Goal: Information Seeking & Learning: Compare options

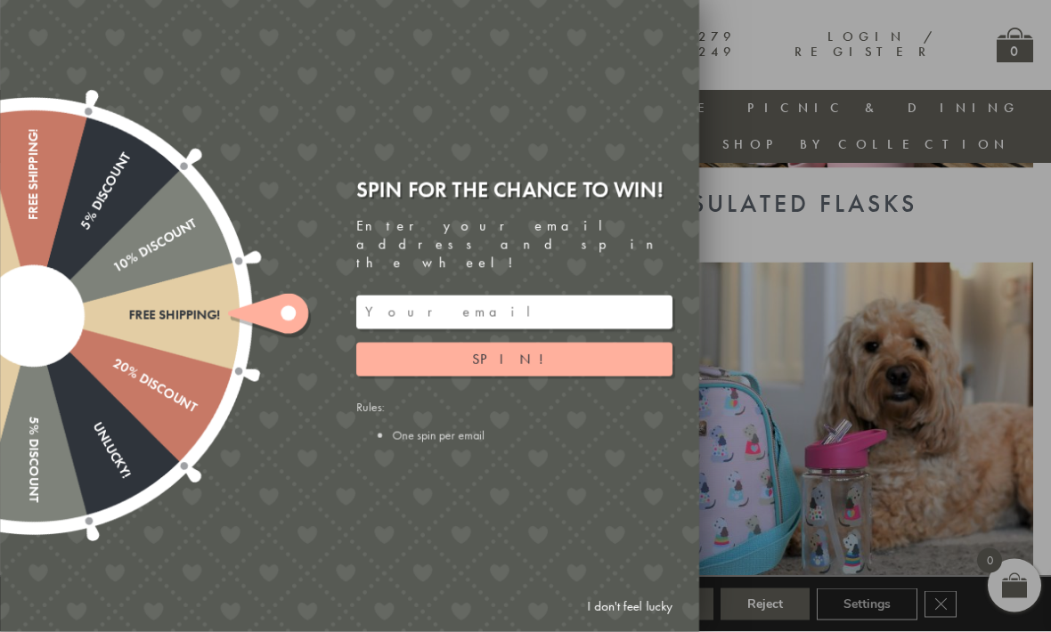
scroll to position [1459, 0]
click at [651, 623] on link "I don't feel lucky" at bounding box center [629, 606] width 103 height 33
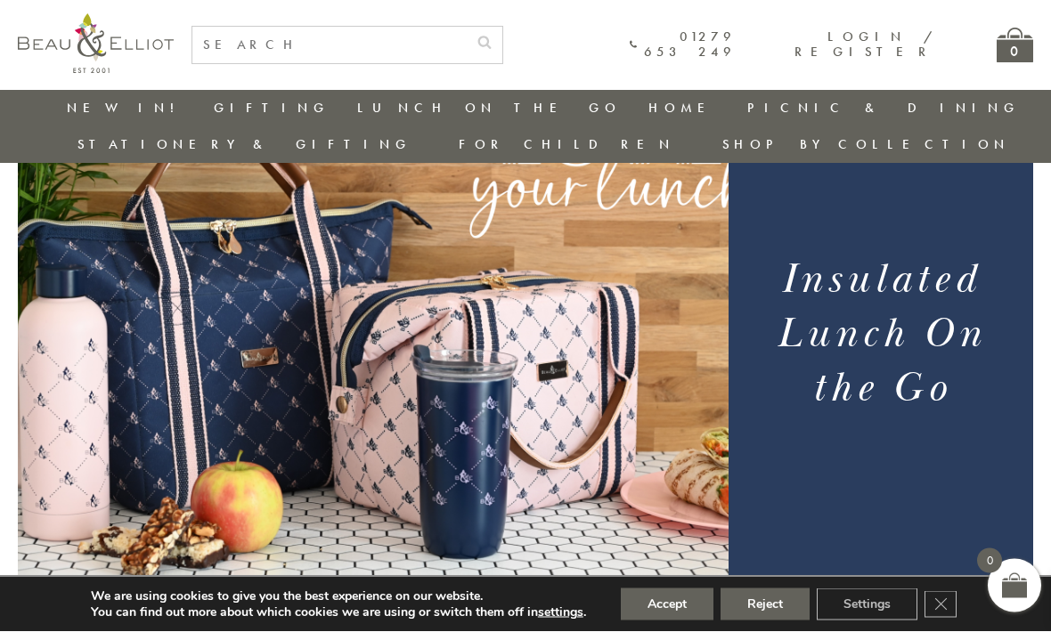
scroll to position [138, 0]
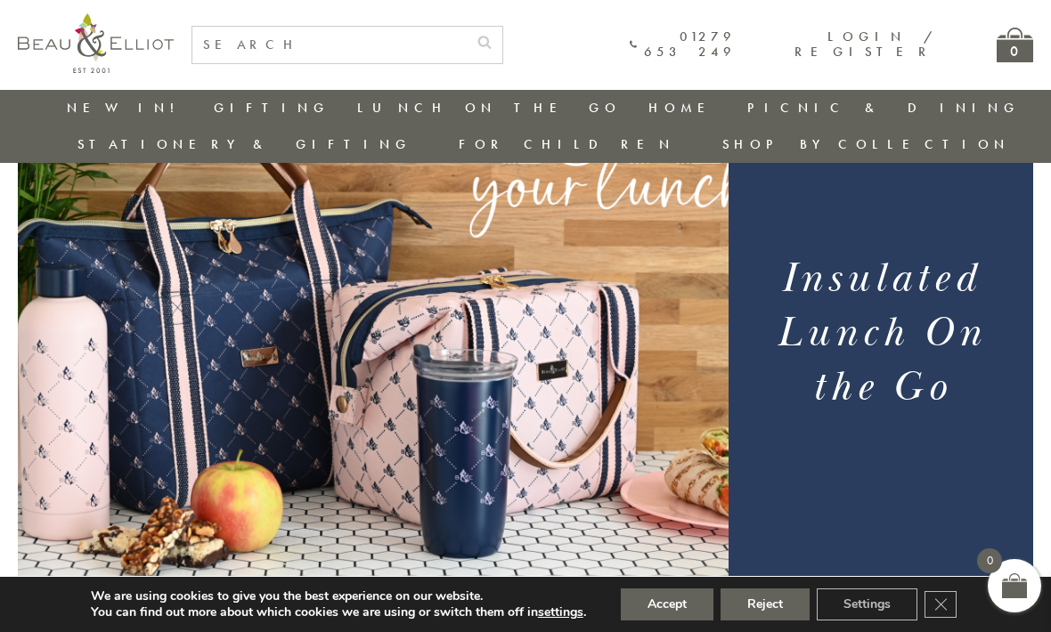
click at [375, 151] on link "Insulated Lunch Bags" at bounding box center [455, 159] width 160 height 31
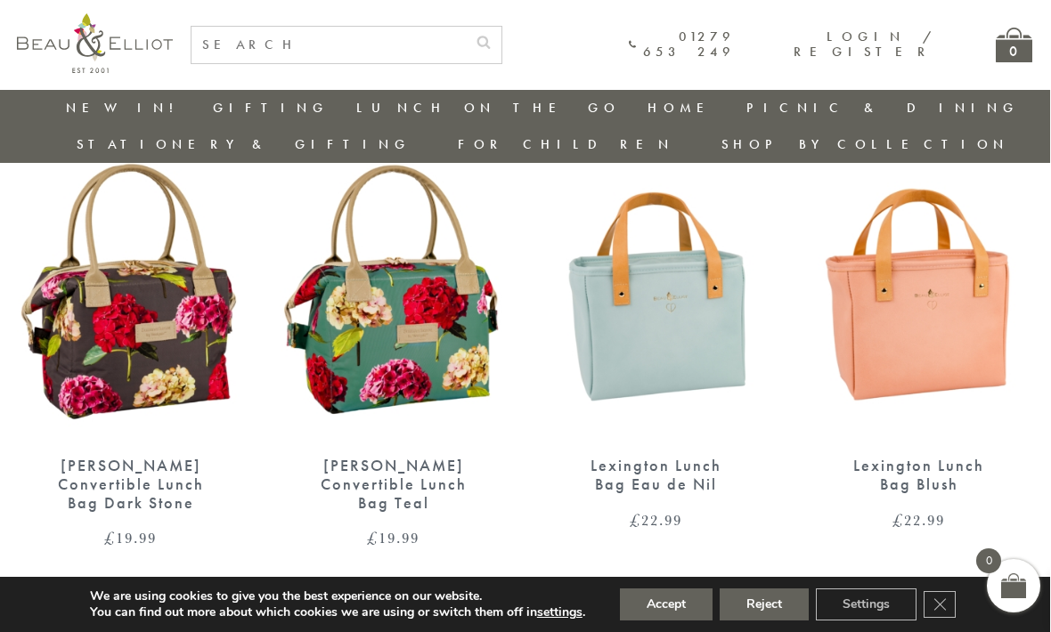
scroll to position [1617, 12]
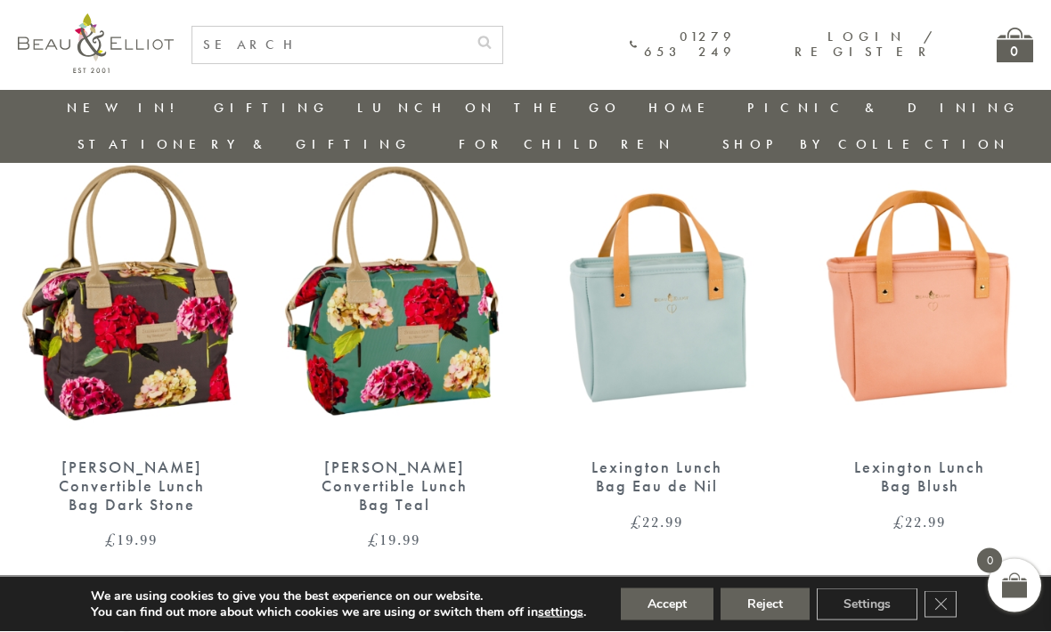
click at [663, 459] on div "Lexington Lunch Bag Eau de Nil" at bounding box center [656, 477] width 165 height 37
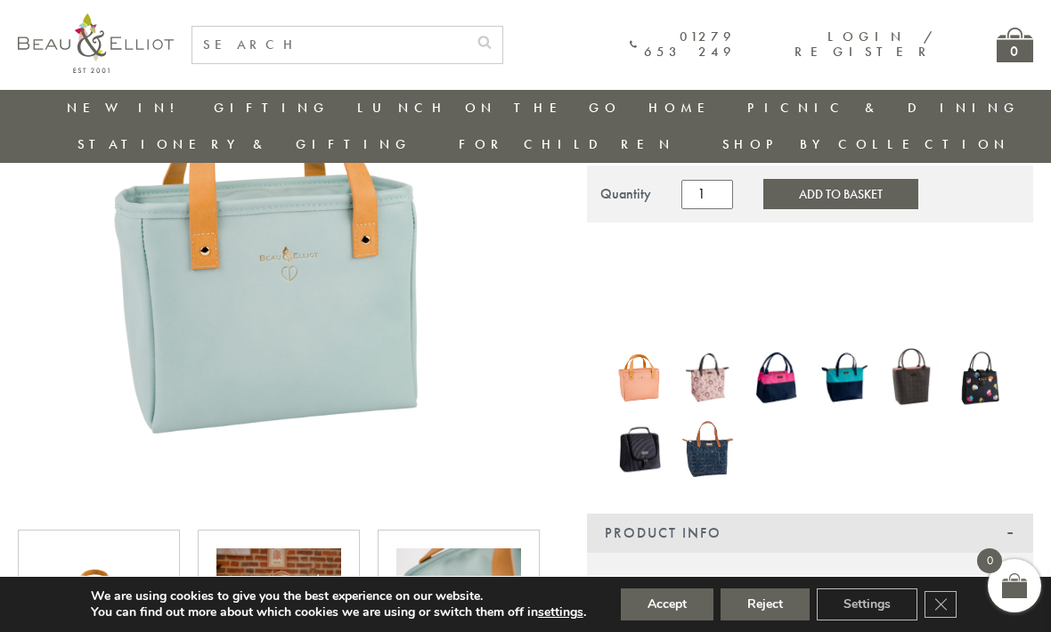
scroll to position [261, 0]
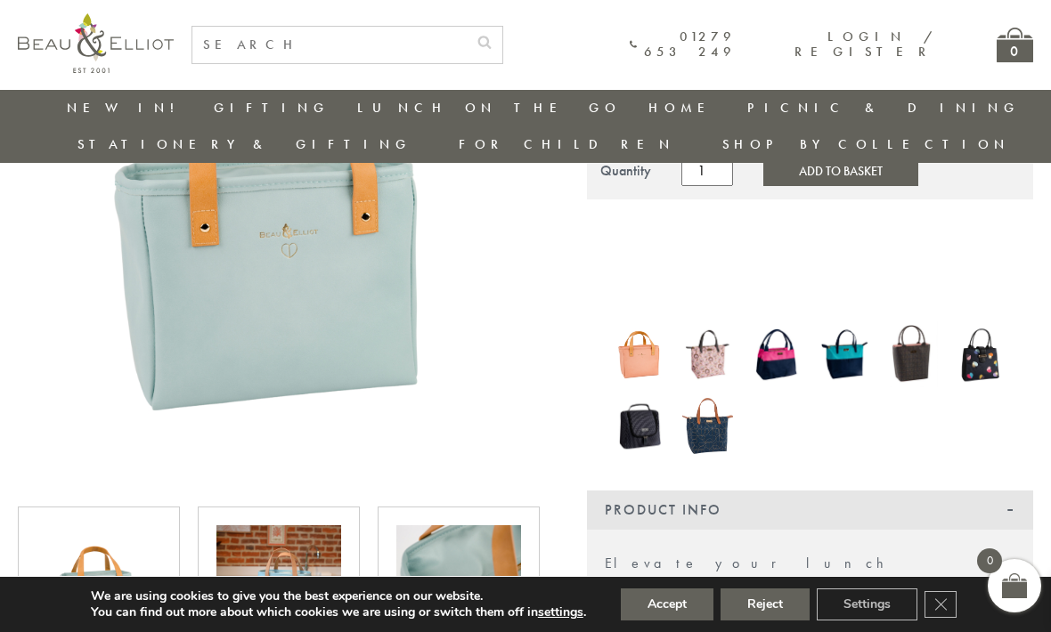
click at [294, 563] on img at bounding box center [278, 587] width 125 height 125
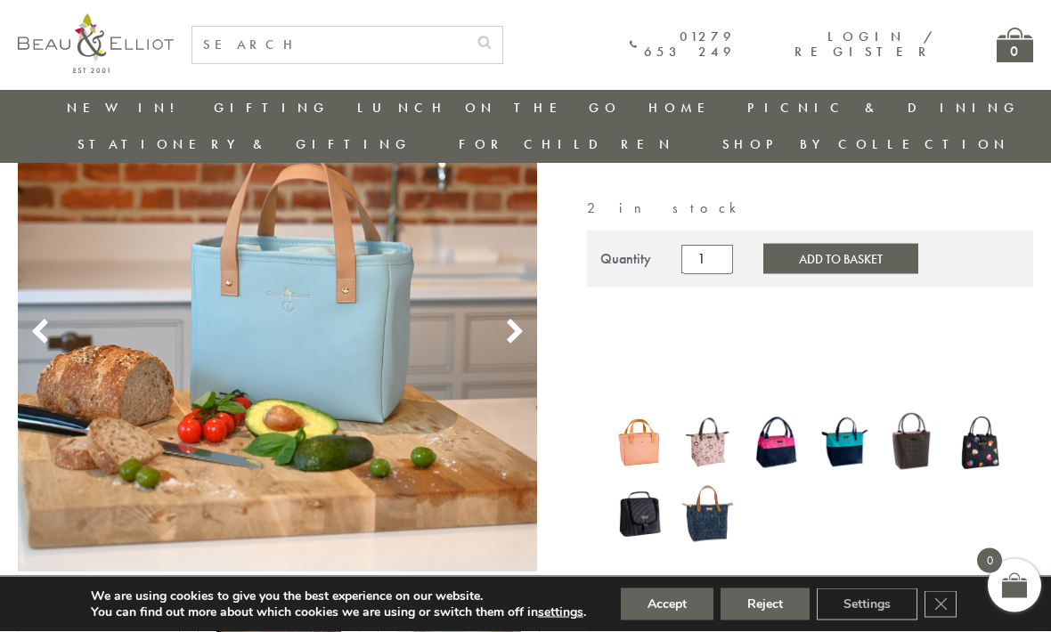
scroll to position [174, 0]
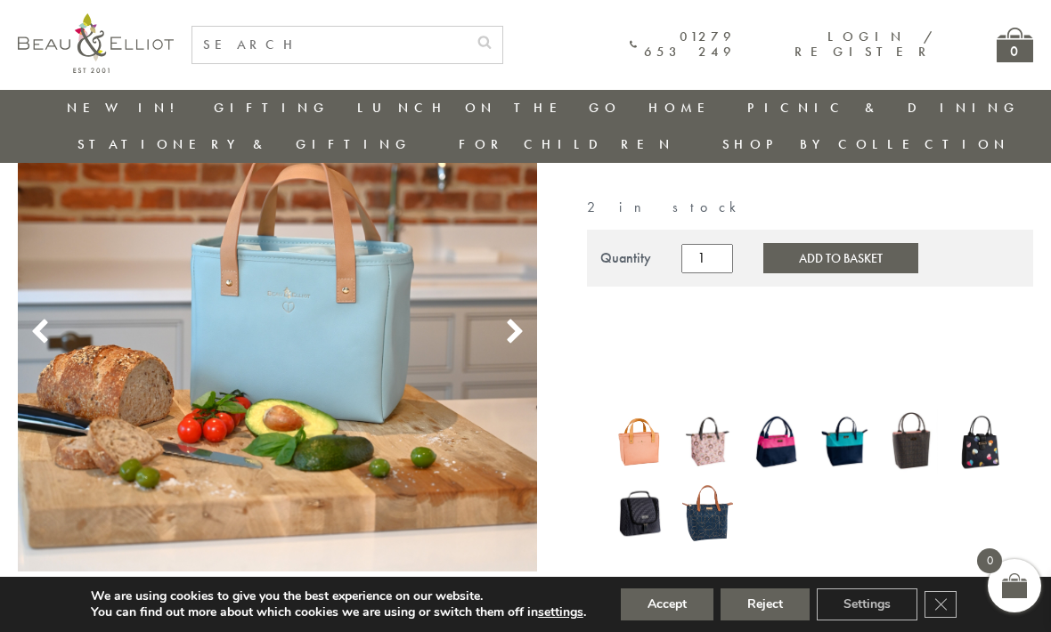
click at [515, 319] on icon at bounding box center [514, 332] width 27 height 27
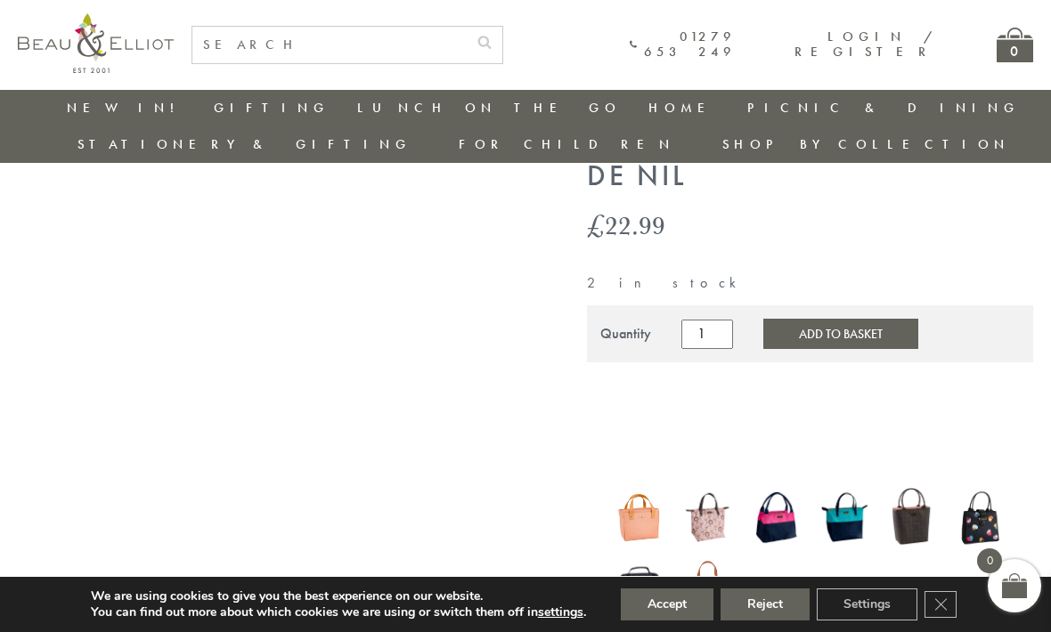
scroll to position [84, 0]
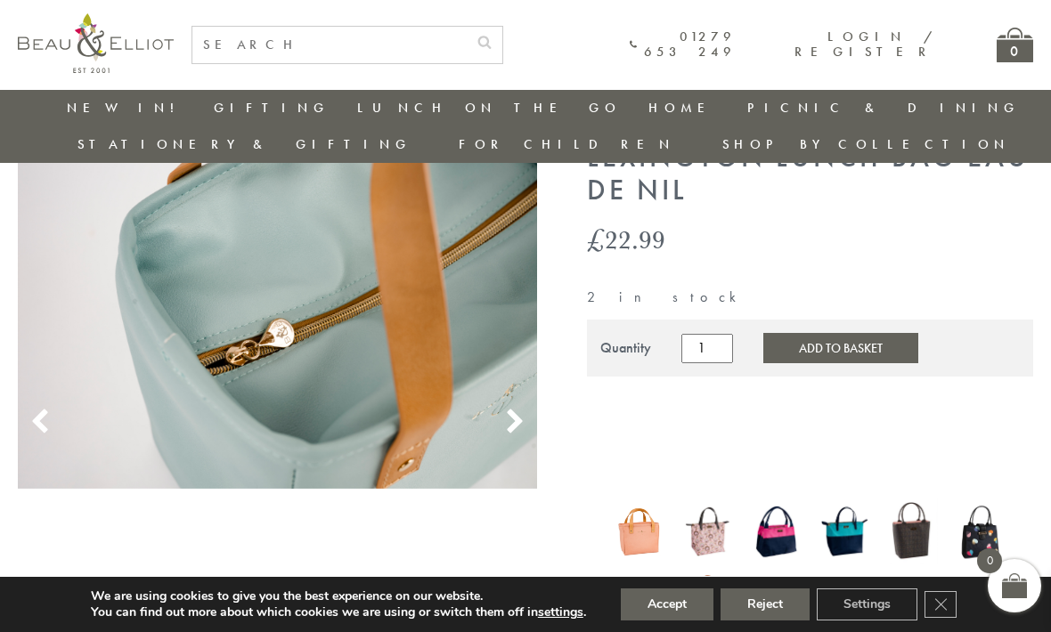
click at [518, 409] on icon at bounding box center [514, 422] width 27 height 27
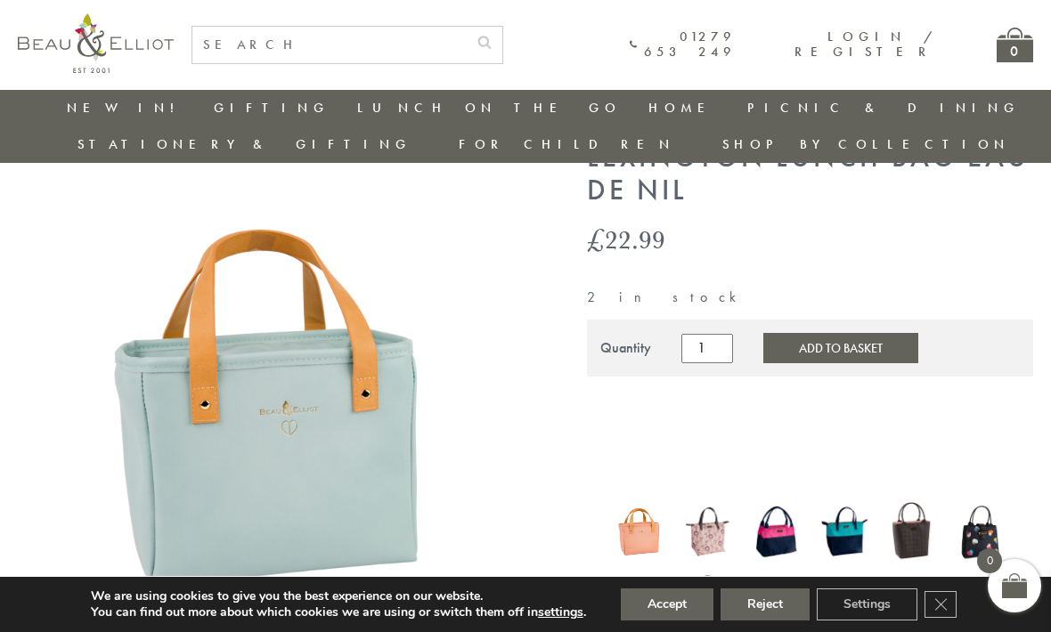
click at [646, 577] on img at bounding box center [639, 604] width 51 height 66
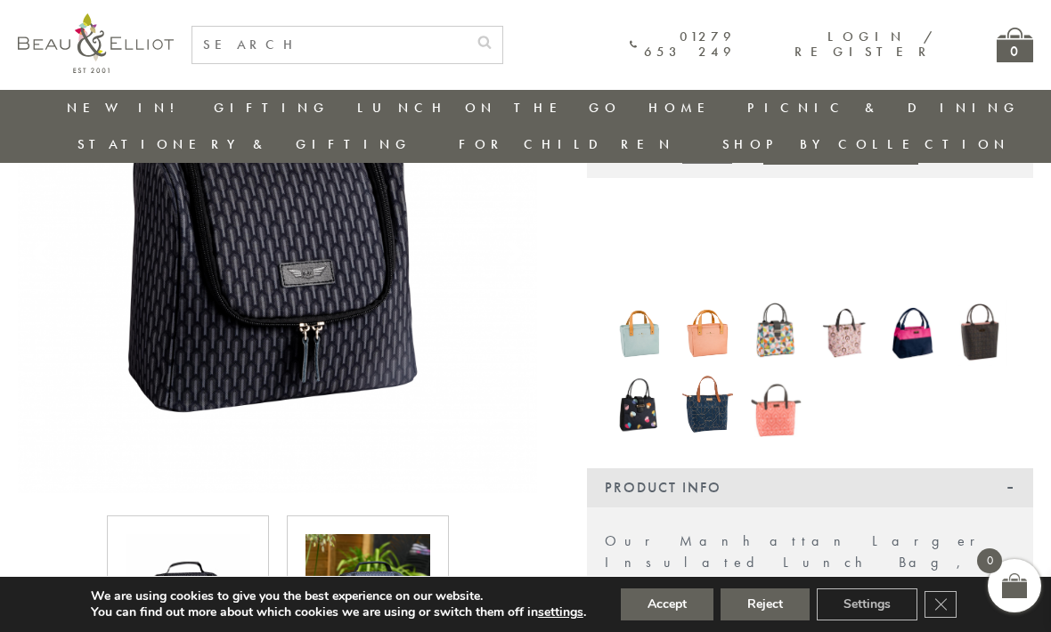
scroll to position [344, 0]
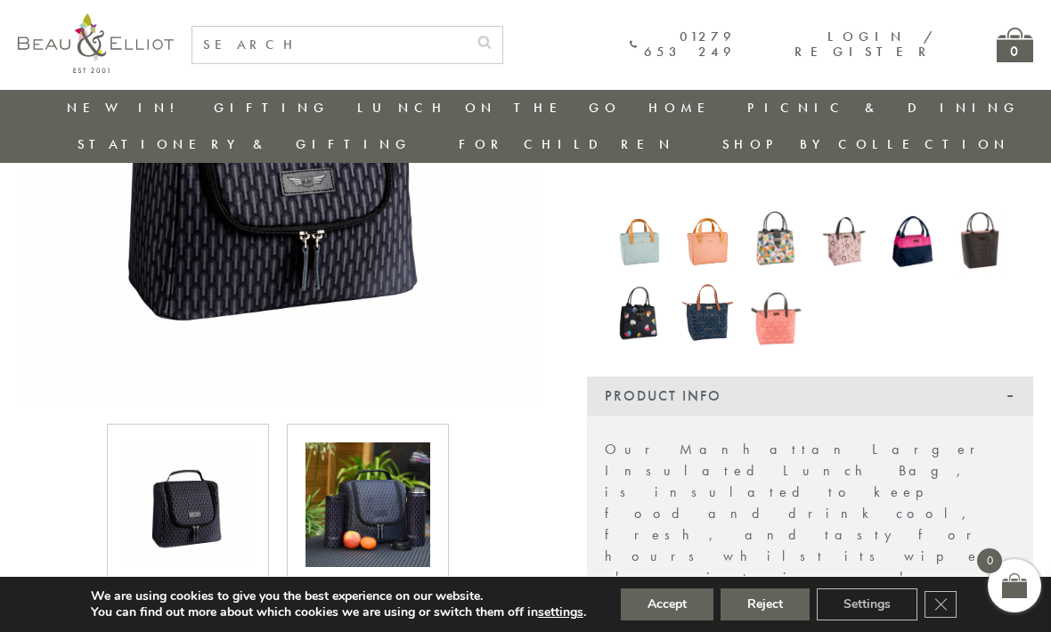
click at [392, 477] on img at bounding box center [367, 505] width 125 height 125
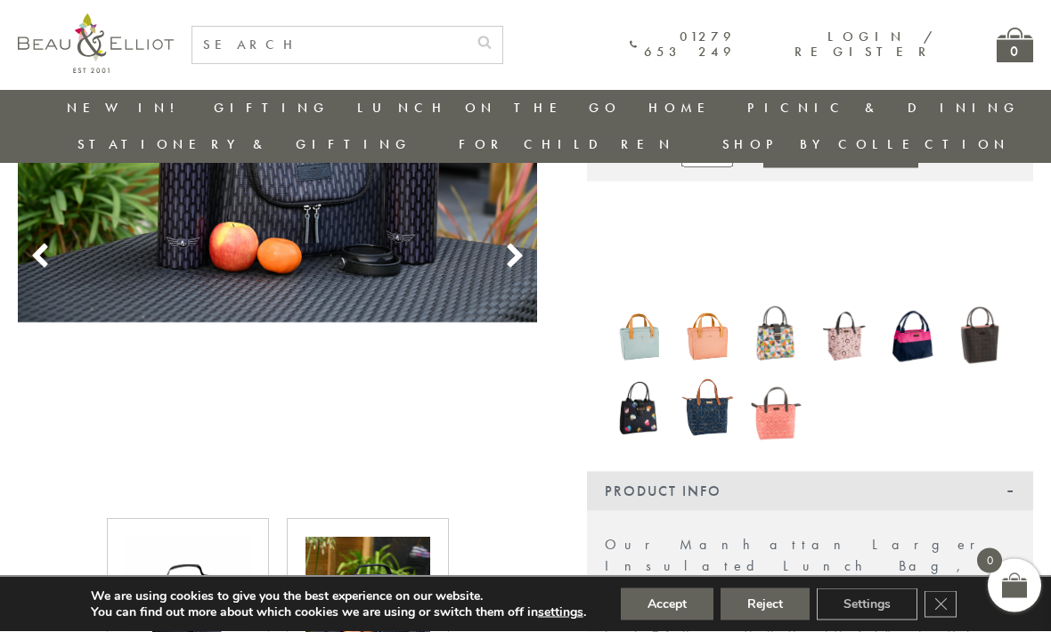
scroll to position [206, 12]
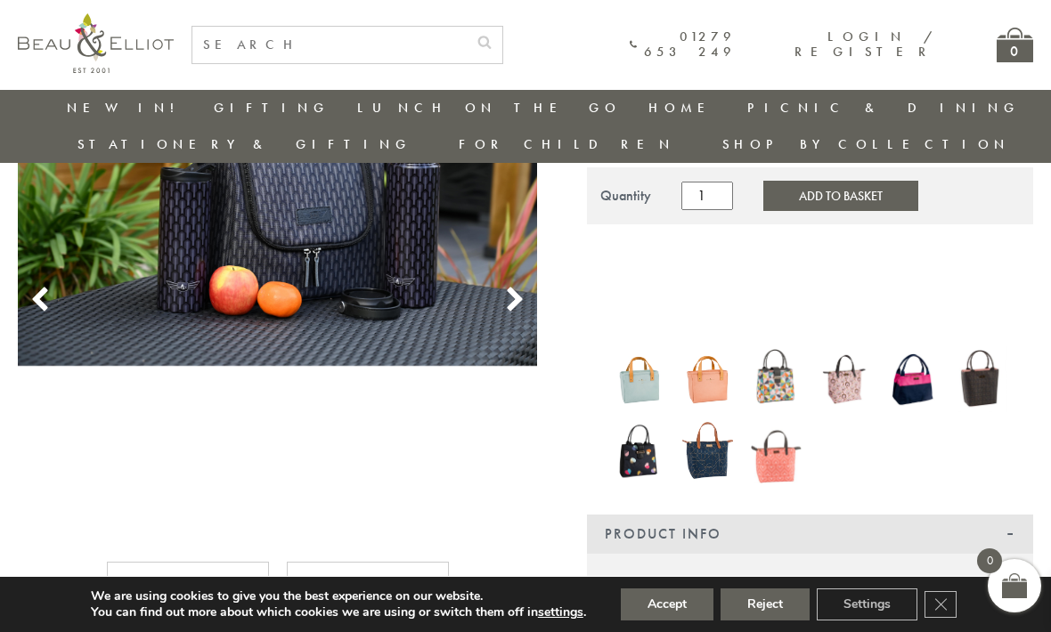
click at [765, 426] on img at bounding box center [776, 451] width 51 height 66
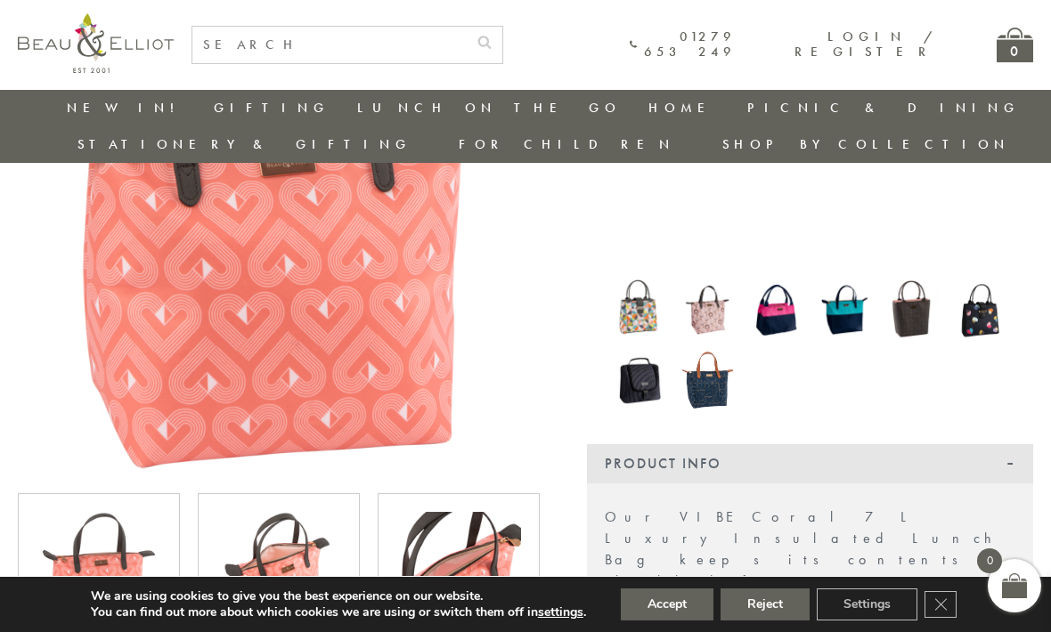
scroll to position [331, 0]
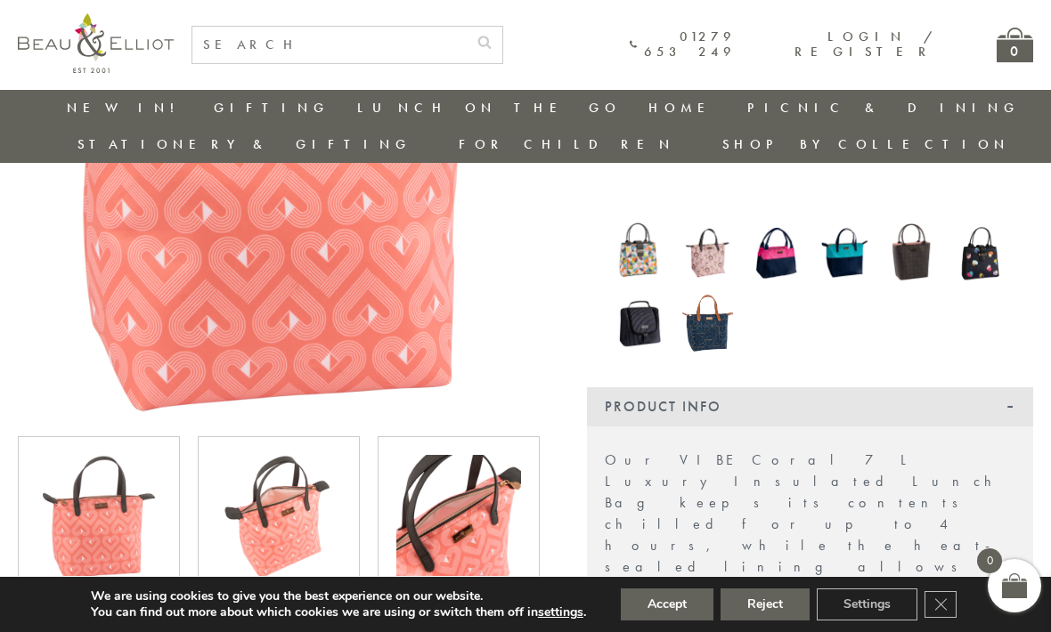
click at [484, 509] on img at bounding box center [458, 517] width 125 height 125
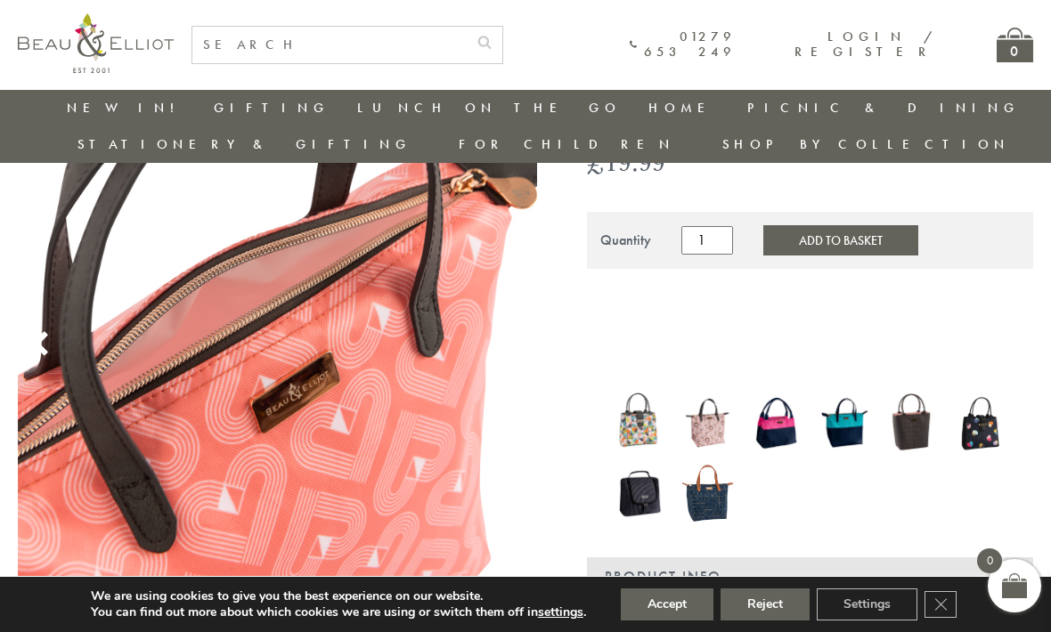
scroll to position [125, 0]
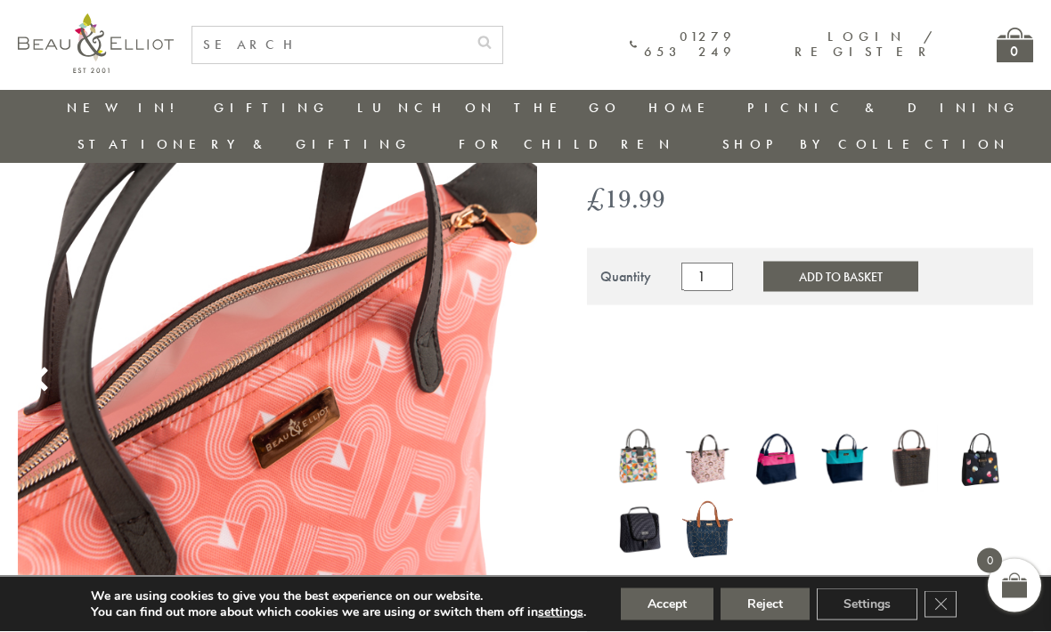
click at [853, 427] on img at bounding box center [844, 460] width 51 height 66
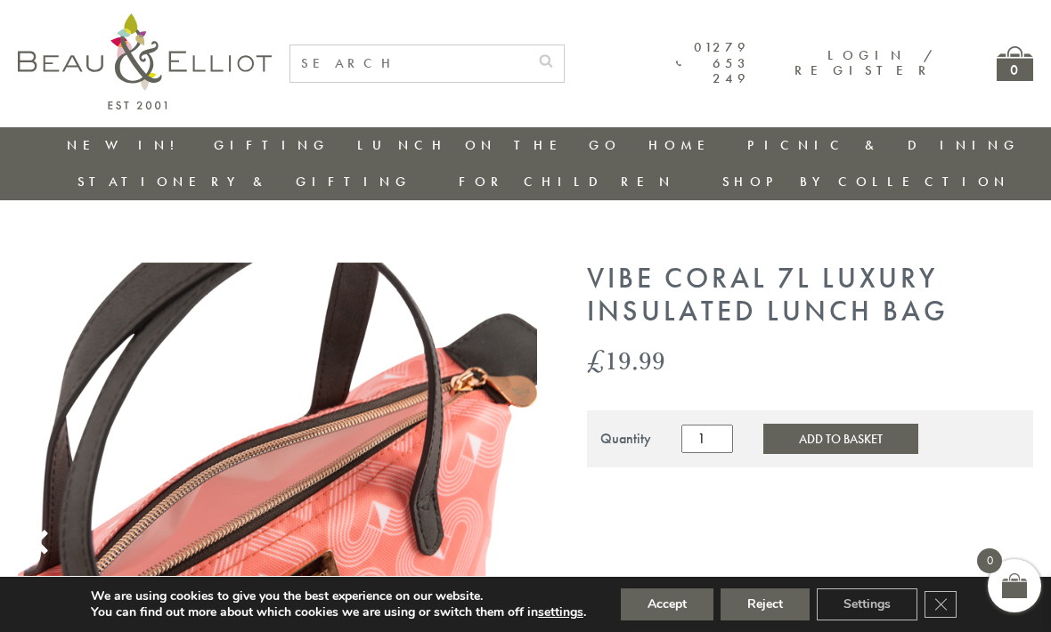
scroll to position [126, 0]
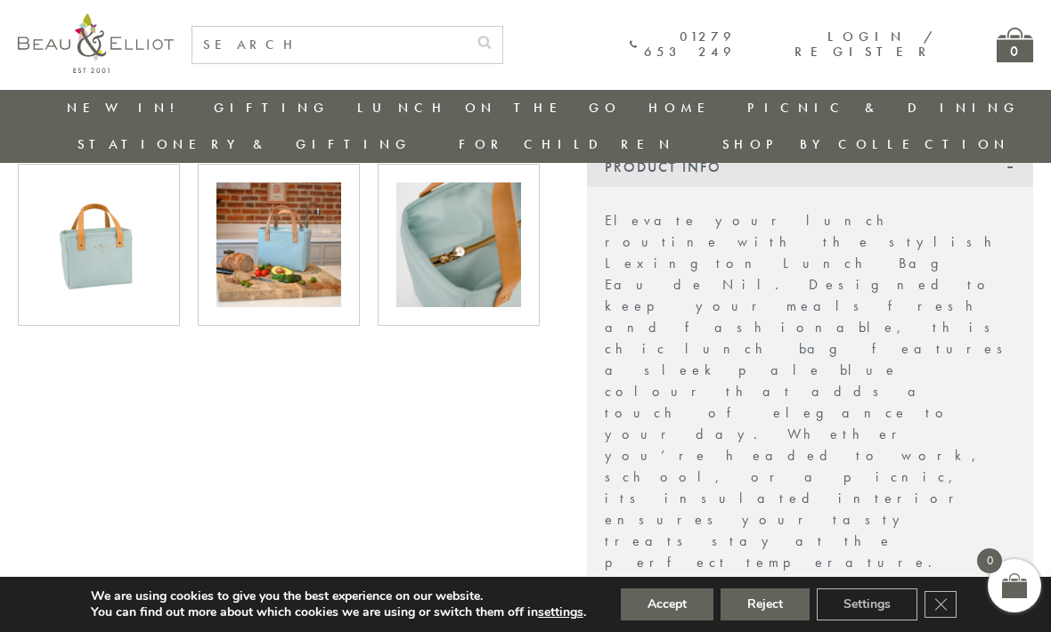
scroll to position [616, 0]
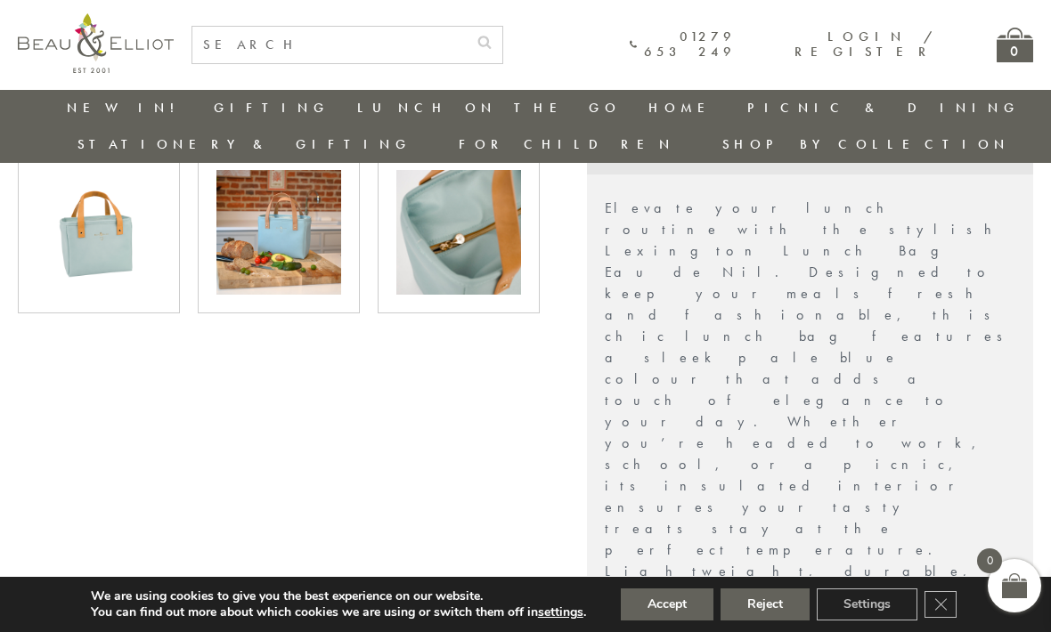
click at [471, 221] on img at bounding box center [458, 232] width 125 height 125
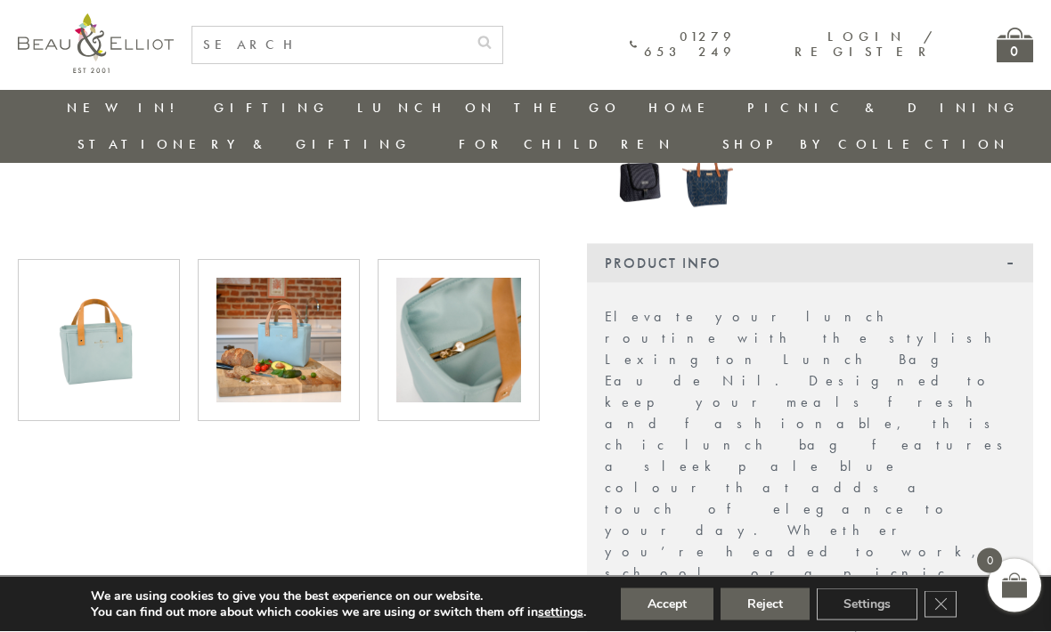
click at [128, 325] on img at bounding box center [99, 341] width 125 height 125
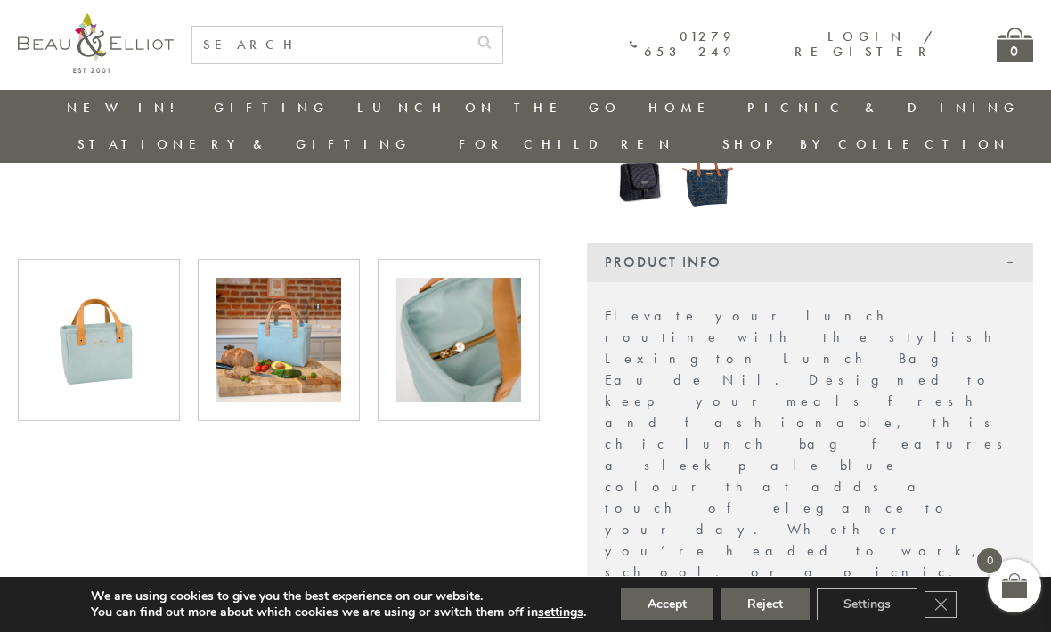
click at [307, 305] on img at bounding box center [278, 340] width 125 height 125
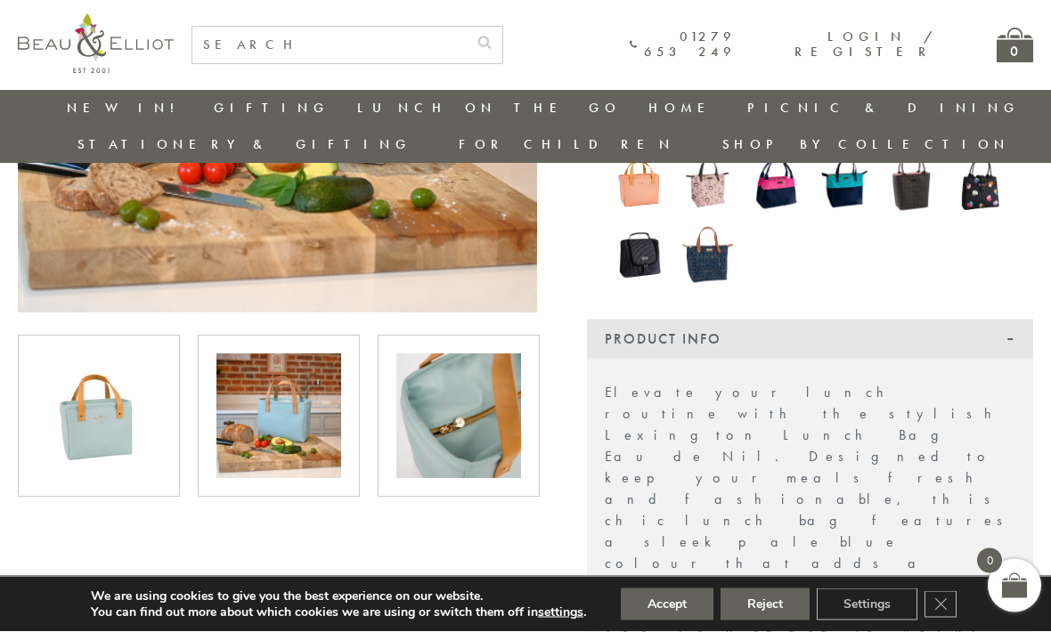
scroll to position [98, 0]
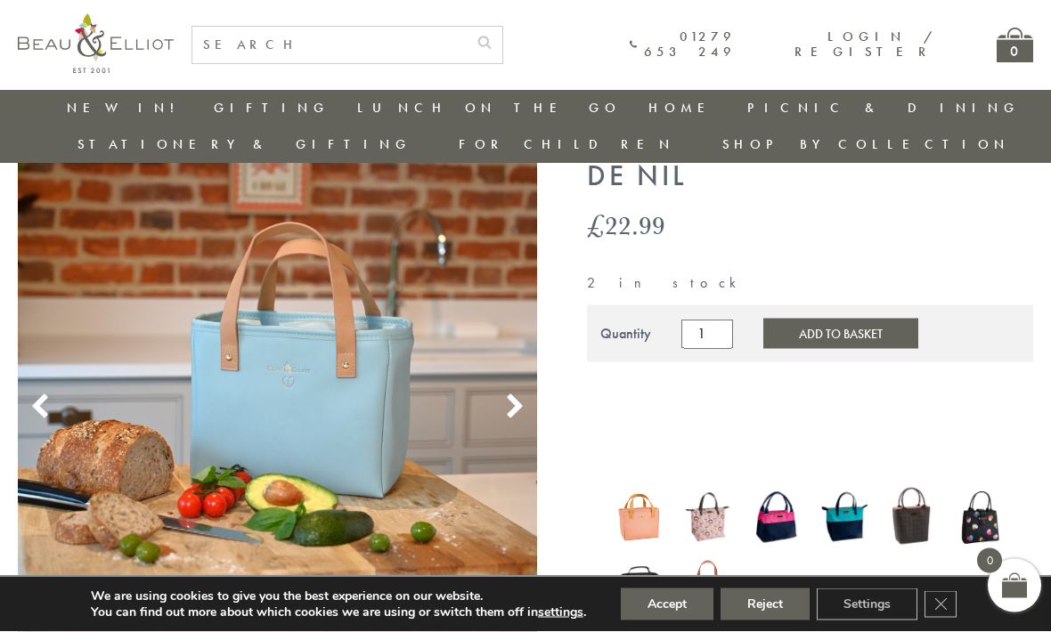
click at [514, 394] on icon at bounding box center [514, 407] width 27 height 27
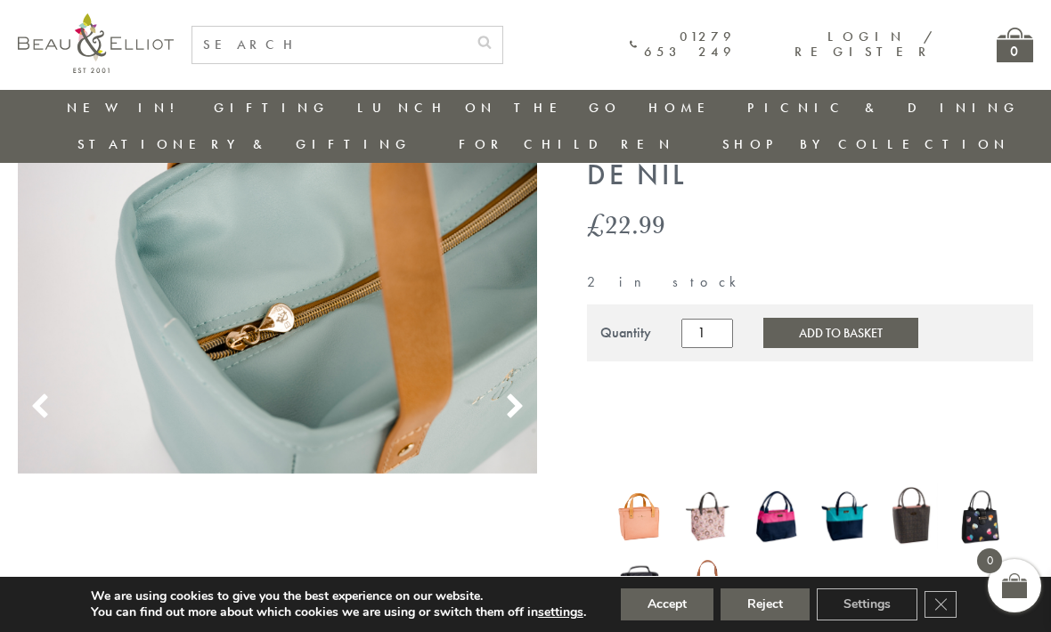
click at [518, 394] on icon at bounding box center [514, 407] width 27 height 27
